Goal: Navigation & Orientation: Find specific page/section

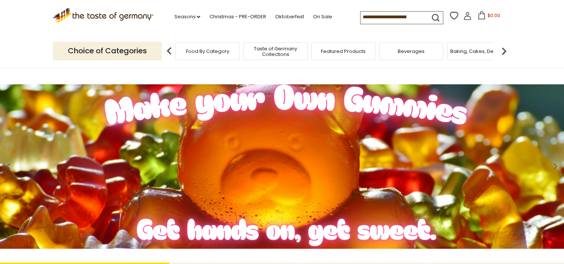
click at [455, 59] on div "Baking, Cakes, Desserts" at bounding box center [479, 52] width 64 height 18
click at [457, 58] on div "Baking, Cakes, Desserts" at bounding box center [475, 52] width 64 height 18
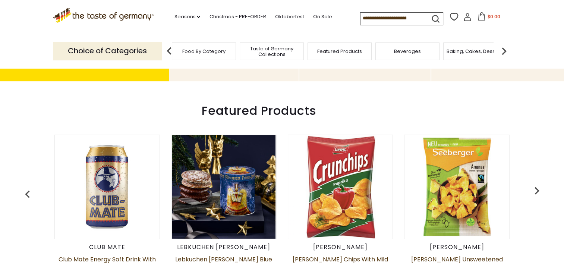
scroll to position [373, 0]
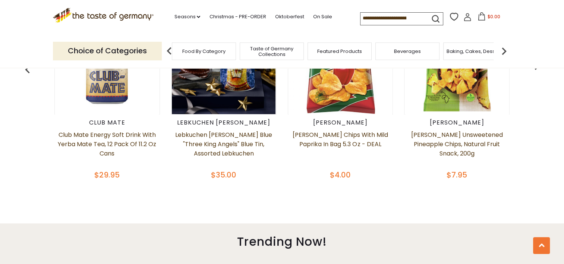
click at [465, 49] on span "Baking, Cakes, Desserts" at bounding box center [476, 51] width 58 height 6
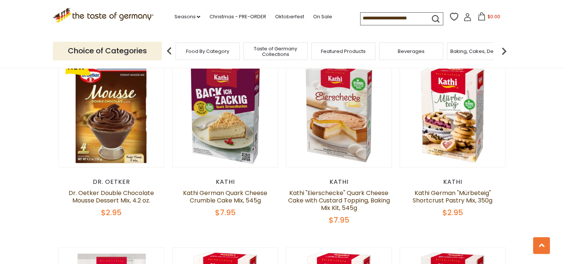
scroll to position [276, 0]
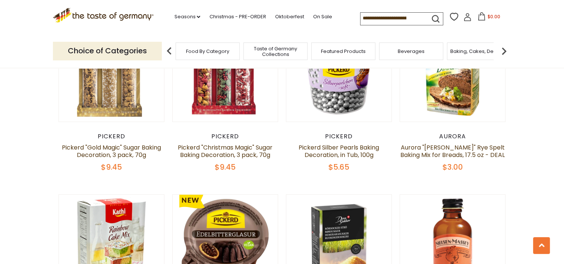
click at [507, 53] on img at bounding box center [504, 51] width 15 height 15
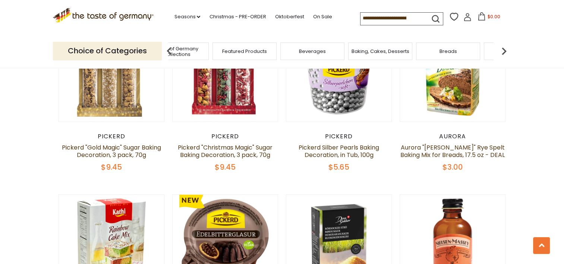
click at [507, 53] on img at bounding box center [504, 51] width 15 height 15
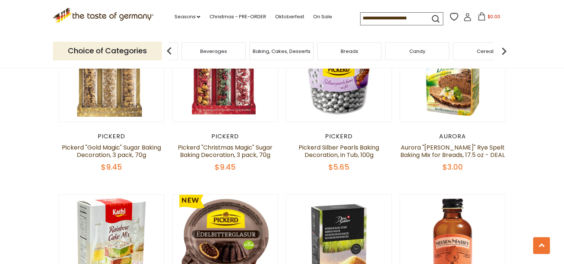
click at [366, 52] on div "Breads" at bounding box center [349, 52] width 64 height 18
click at [355, 56] on div "Breads" at bounding box center [349, 52] width 64 height 18
click at [341, 52] on span "Breads" at bounding box center [350, 51] width 18 height 6
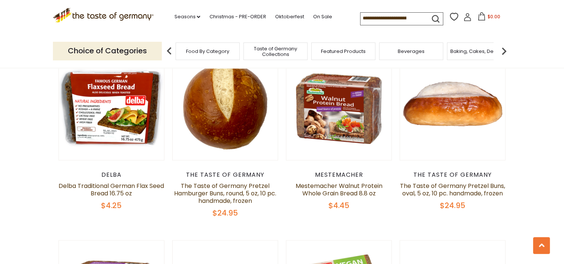
scroll to position [766, 0]
